Goal: Information Seeking & Learning: Learn about a topic

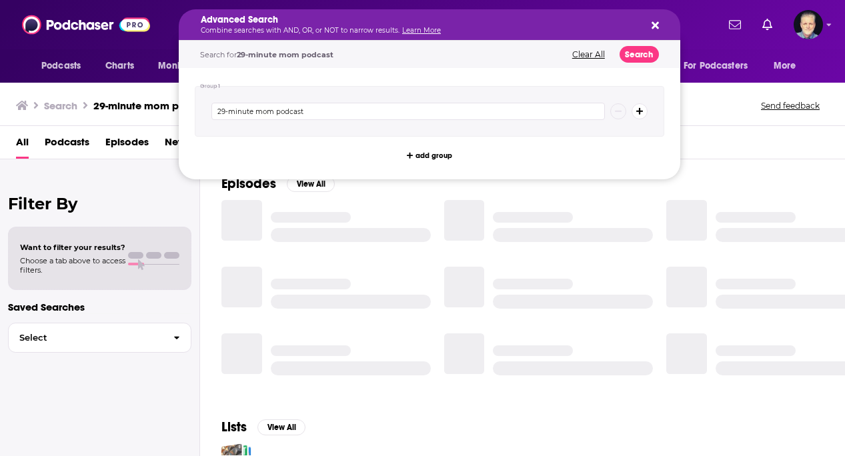
click at [658, 20] on icon "Search podcasts, credits, & more..." at bounding box center [655, 25] width 7 height 11
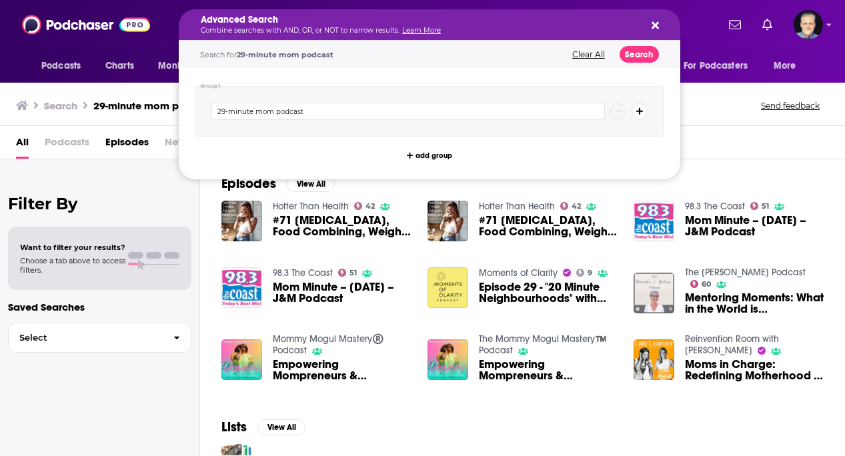
drag, startPoint x: 360, startPoint y: 25, endPoint x: 195, endPoint y: 22, distance: 165.5
click at [341, 114] on input "29-minute mom podcast" at bounding box center [409, 111] width 394 height 17
drag, startPoint x: 341, startPoint y: 114, endPoint x: 157, endPoint y: 107, distance: 183.6
click at [156, 107] on div "Podcasts Charts Monitoring Advanced Search Combine searches with AND, OR, or NO…" at bounding box center [422, 228] width 845 height 456
paste input "[URL][DOMAIN_NAME]"
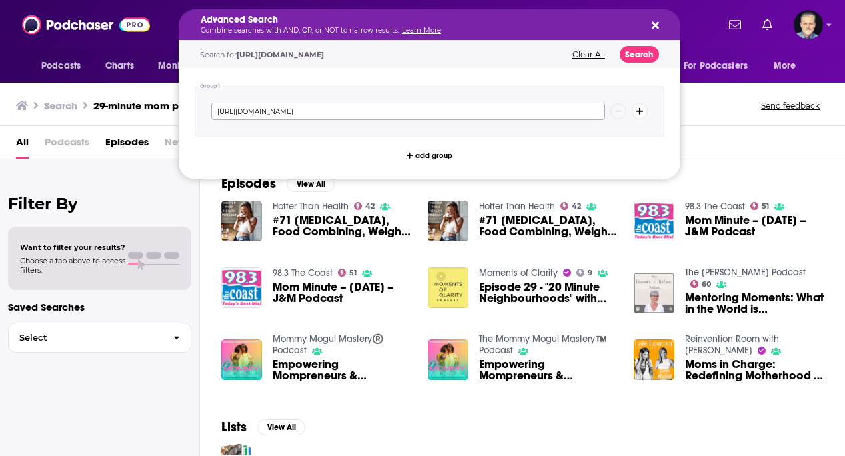
type input "[URL][DOMAIN_NAME]"
click at [653, 27] on icon "Search podcasts, credits, & more..." at bounding box center [655, 25] width 7 height 7
click at [310, 27] on p "Combine searches with AND, OR, or NOT to narrow results. Learn More" at bounding box center [419, 30] width 436 height 7
click at [586, 52] on button "Clear All" at bounding box center [588, 54] width 41 height 9
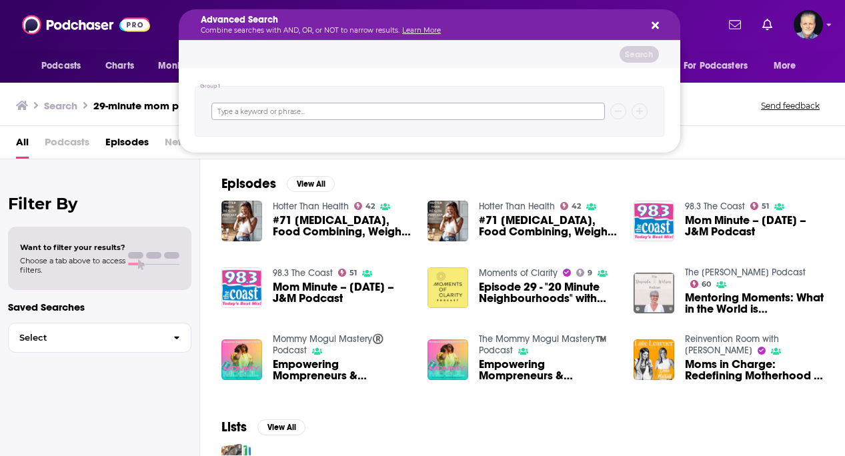
click at [404, 103] on input "Search podcasts, credits, & more..." at bounding box center [409, 111] width 394 height 17
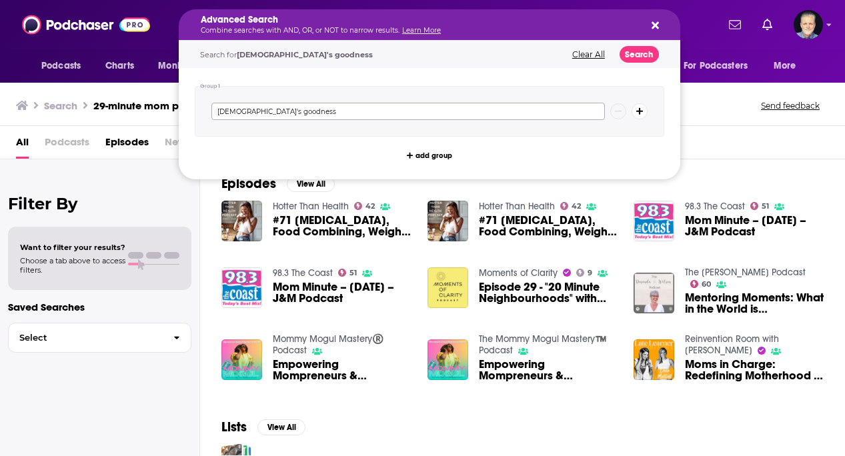
type input "[DEMOGRAPHIC_DATA]'s goodness"
click at [643, 57] on button "Search" at bounding box center [639, 54] width 39 height 17
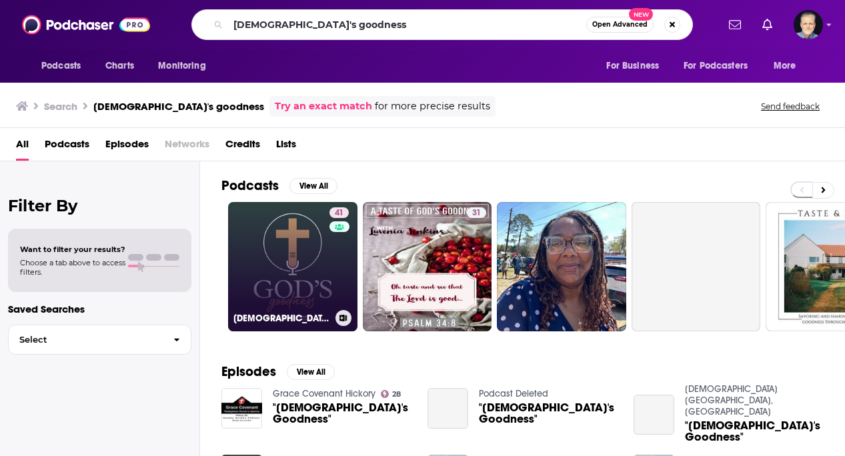
click at [322, 256] on link "41 [DEMOGRAPHIC_DATA]'s Goodness Podcast: Strengthen Your Faith" at bounding box center [292, 266] width 129 height 129
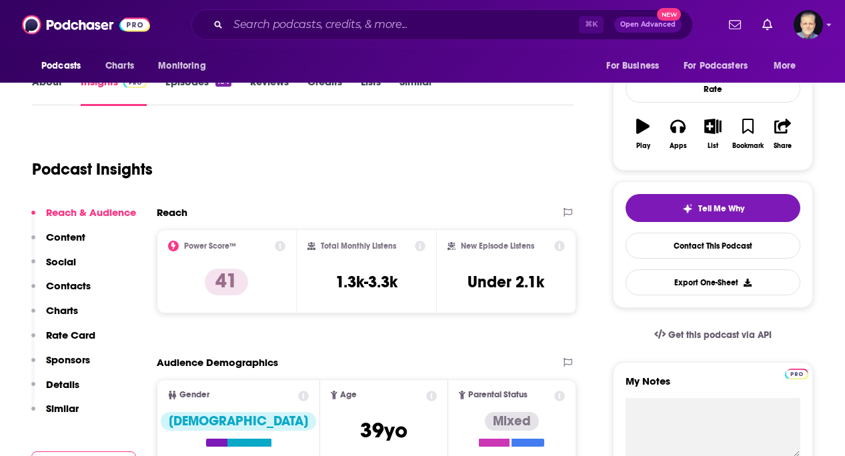
scroll to position [191, 0]
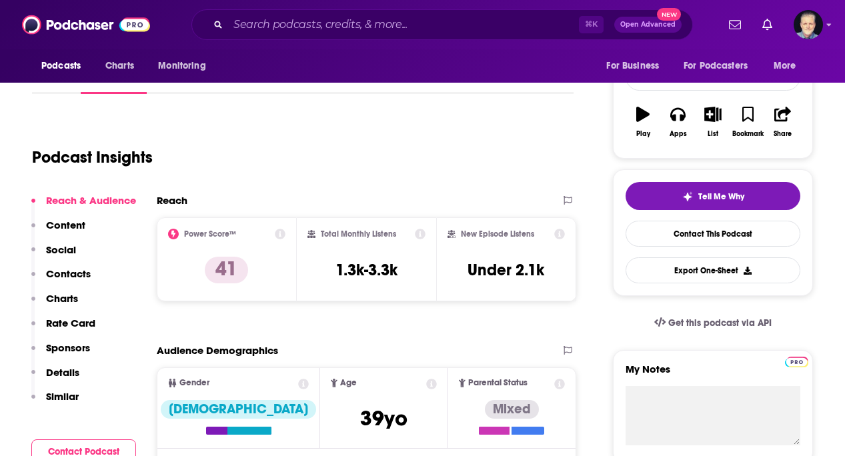
click at [66, 221] on p "Content" at bounding box center [65, 225] width 39 height 13
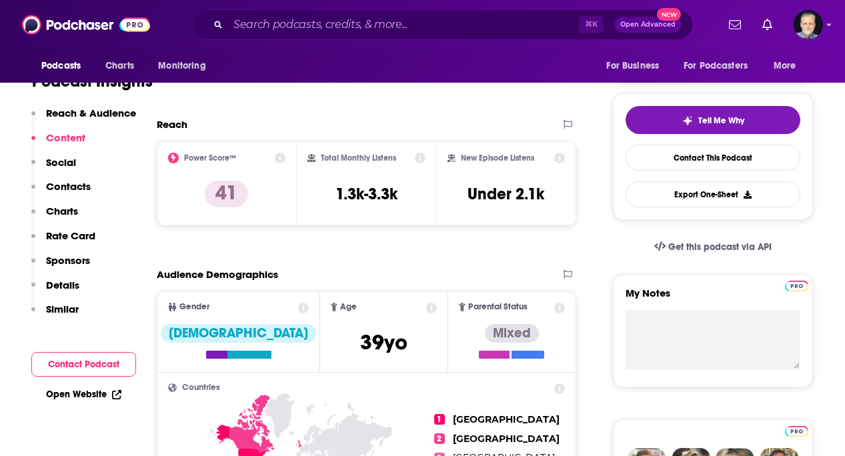
scroll to position [262, 0]
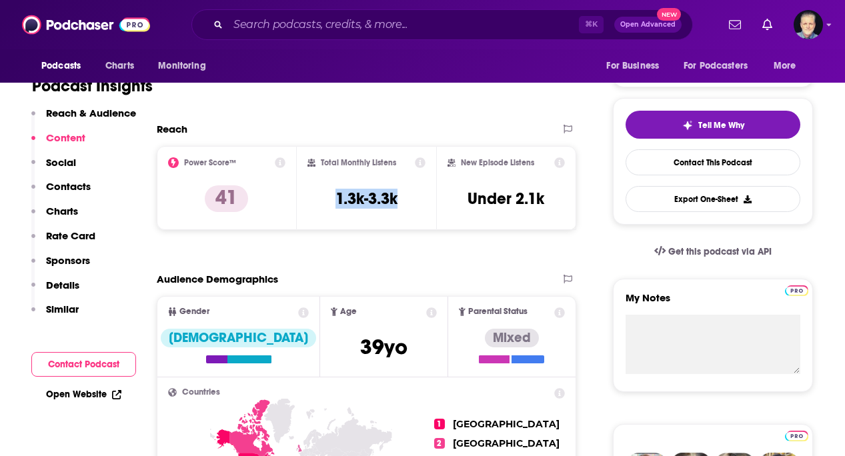
drag, startPoint x: 328, startPoint y: 195, endPoint x: 424, endPoint y: 198, distance: 96.1
click at [424, 198] on div "Total Monthly Listens 1.3k-3.3k" at bounding box center [367, 187] width 119 height 61
